Goal: Use online tool/utility: Utilize a website feature to perform a specific function

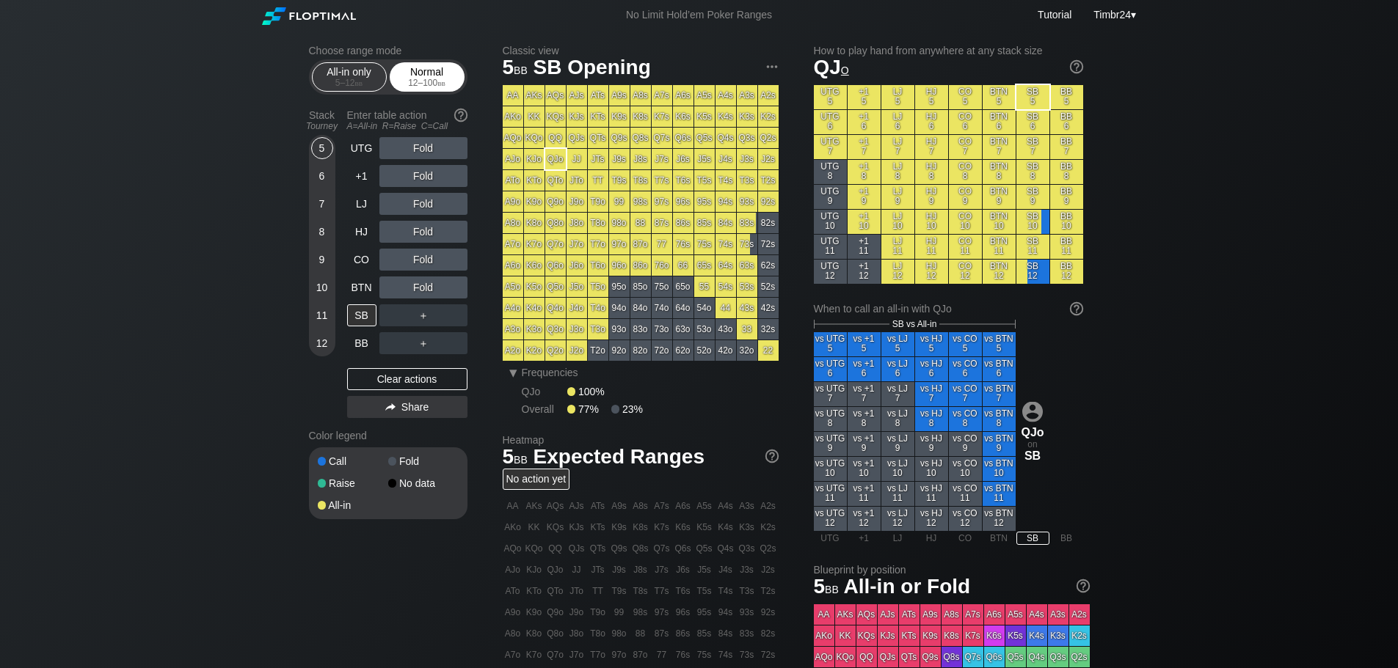
click at [426, 65] on div "Normal 12 – 100 bb" at bounding box center [426, 77] width 67 height 28
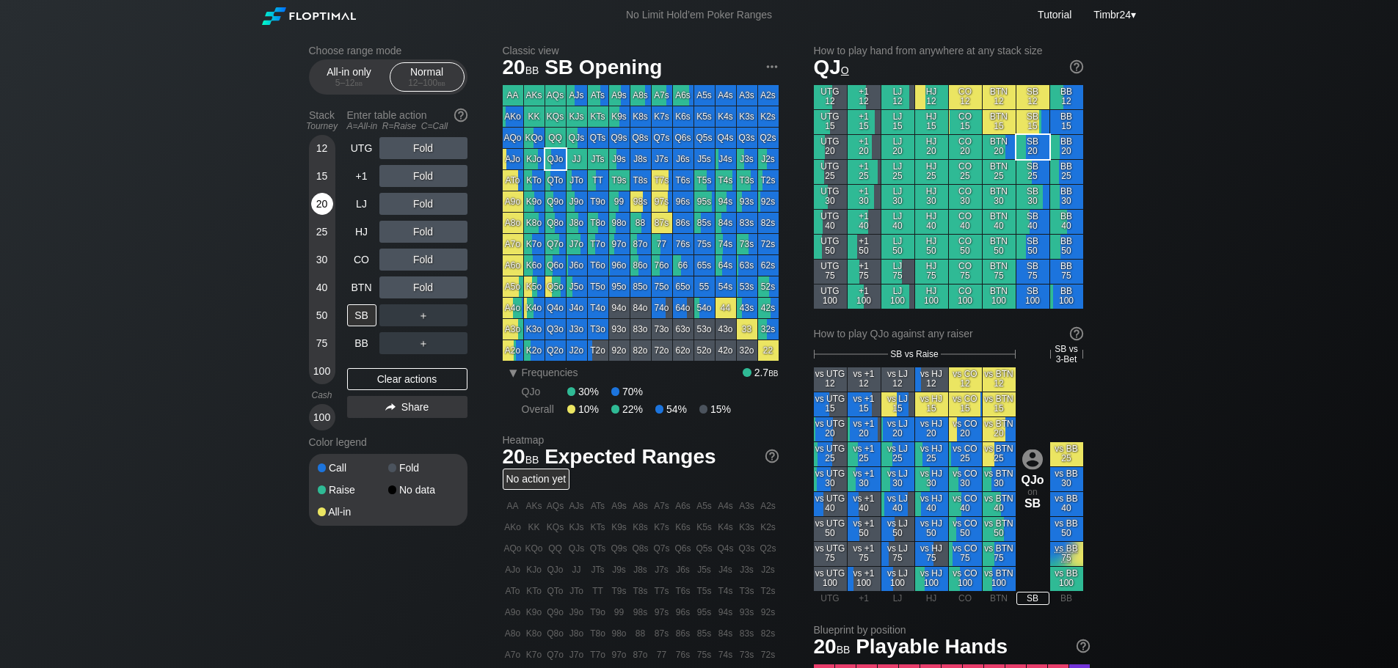
click at [323, 194] on div "20" at bounding box center [322, 204] width 22 height 22
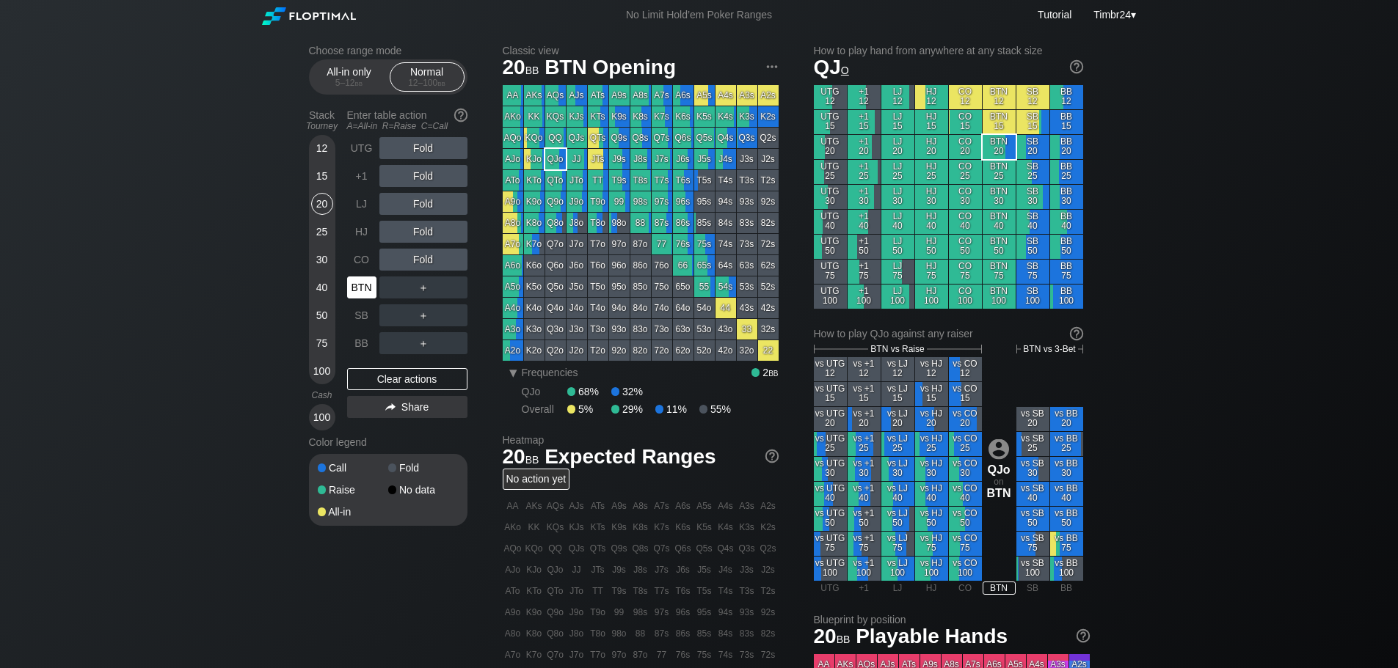
click at [365, 292] on div "BTN" at bounding box center [361, 288] width 29 height 22
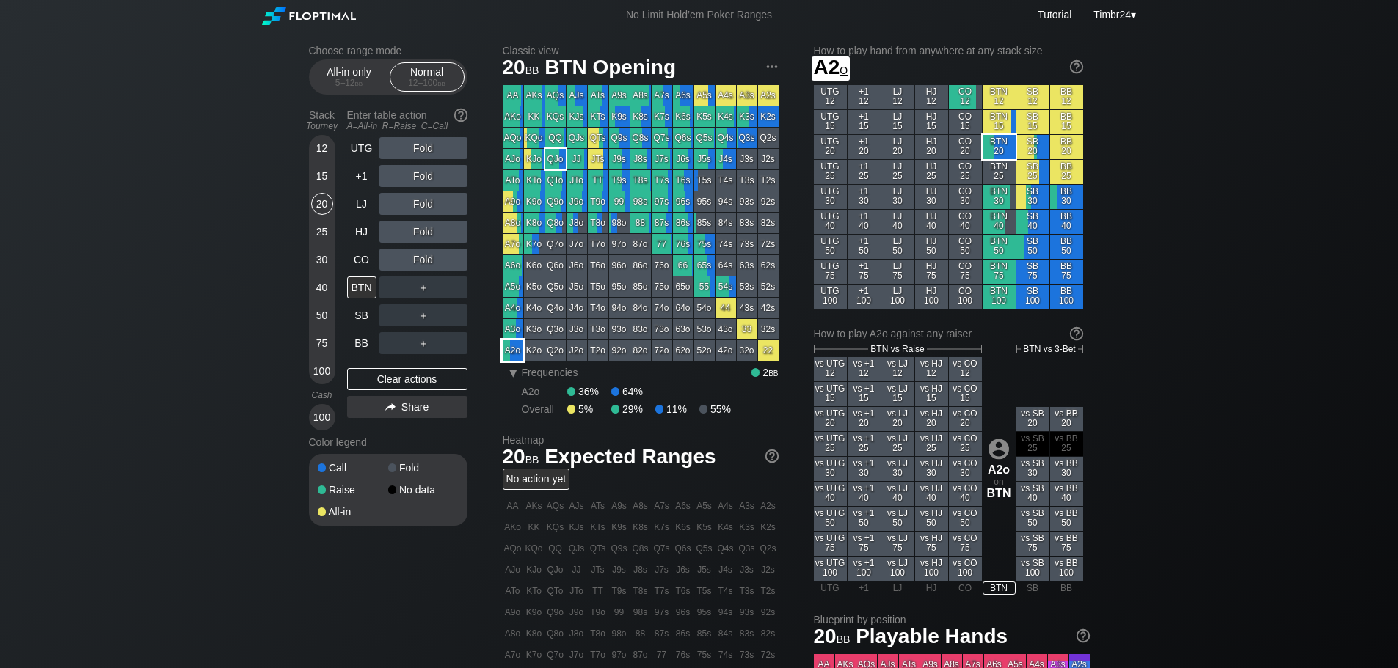
click at [511, 343] on div "A2o" at bounding box center [513, 350] width 21 height 21
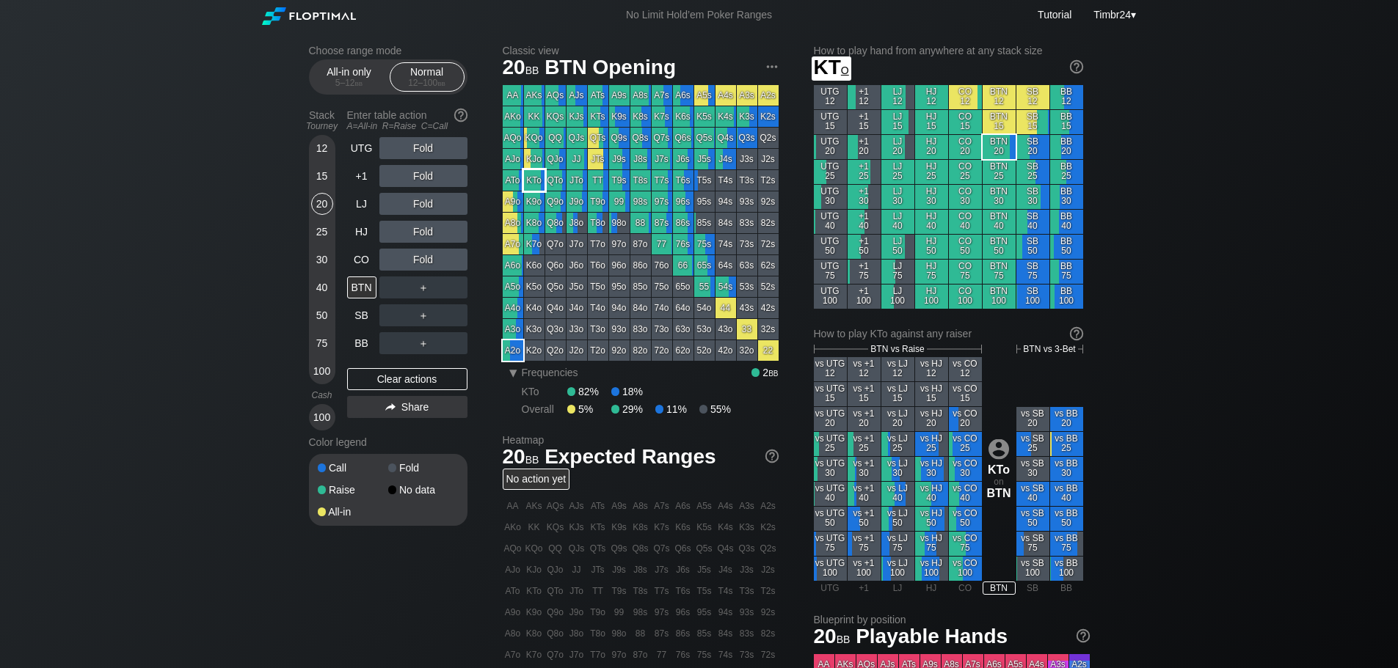
click at [532, 180] on div "KTo" at bounding box center [534, 180] width 21 height 21
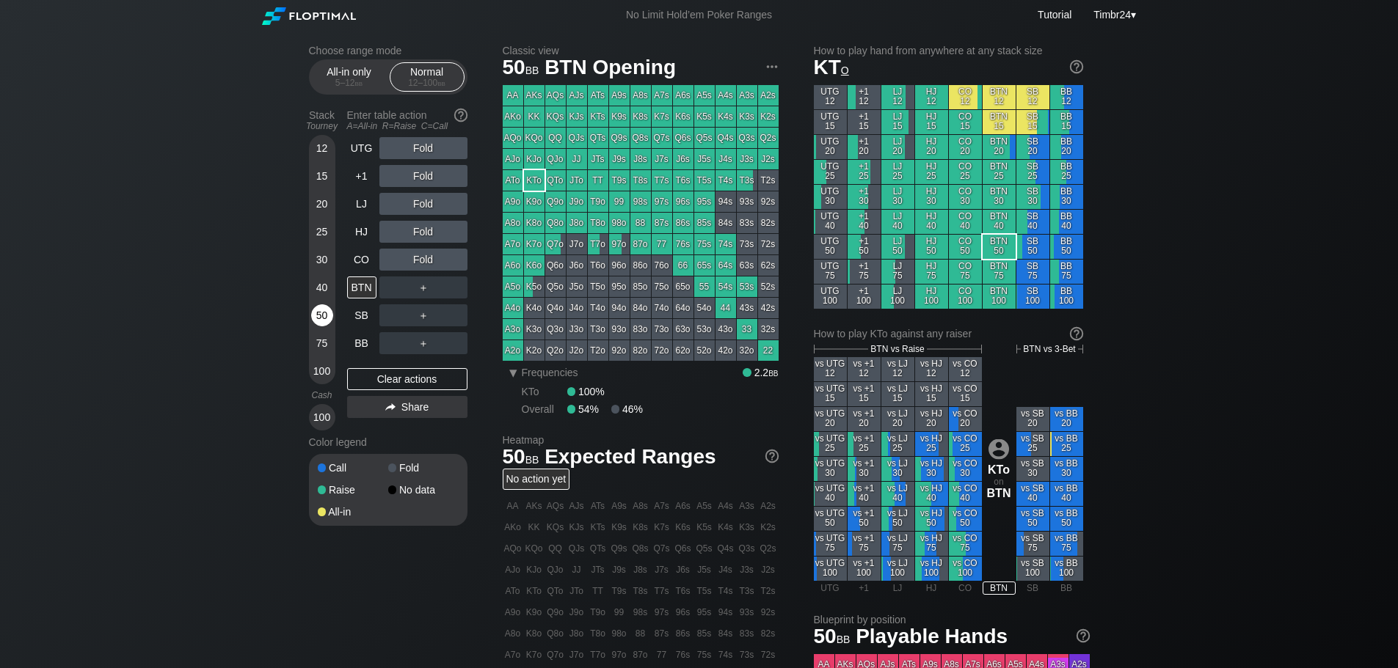
click at [331, 325] on div "50" at bounding box center [322, 318] width 22 height 28
